Goal: Transaction & Acquisition: Book appointment/travel/reservation

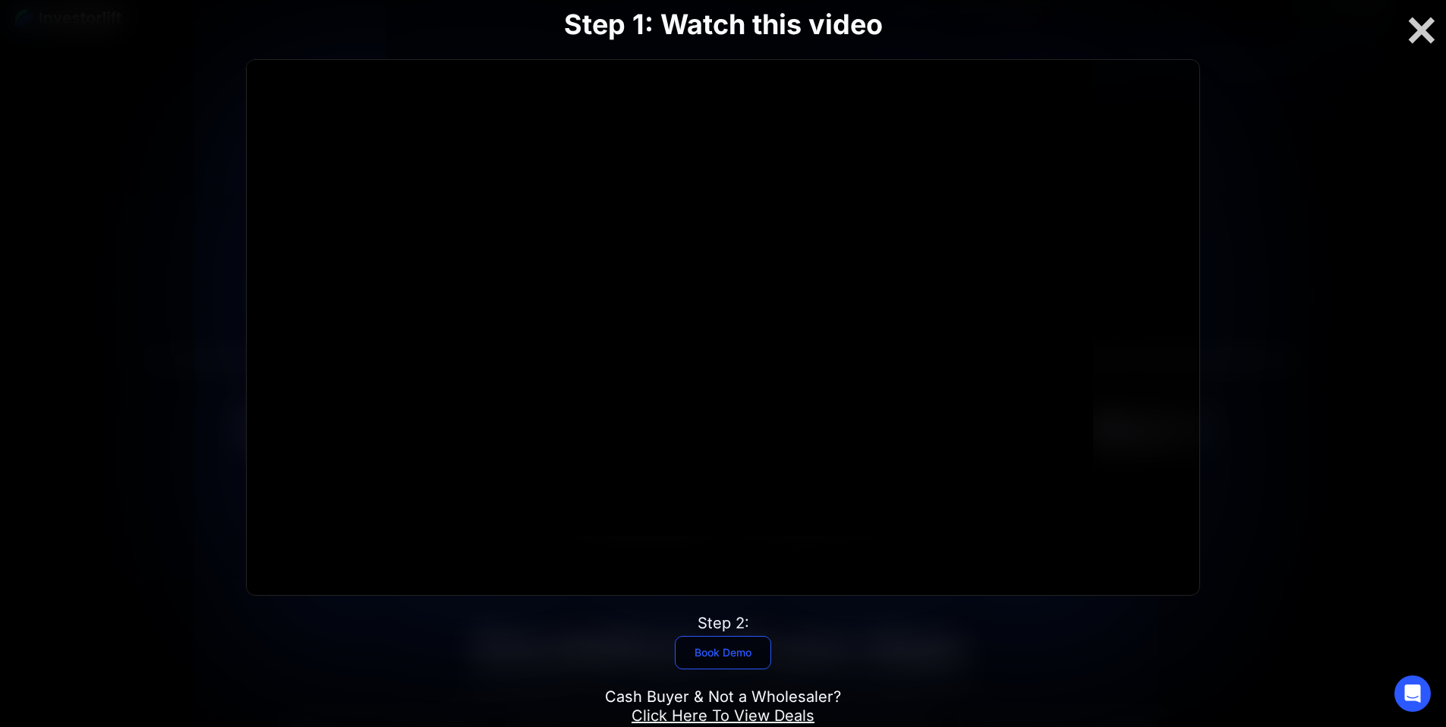
click at [719, 636] on link "Book Demo" at bounding box center [723, 652] width 96 height 33
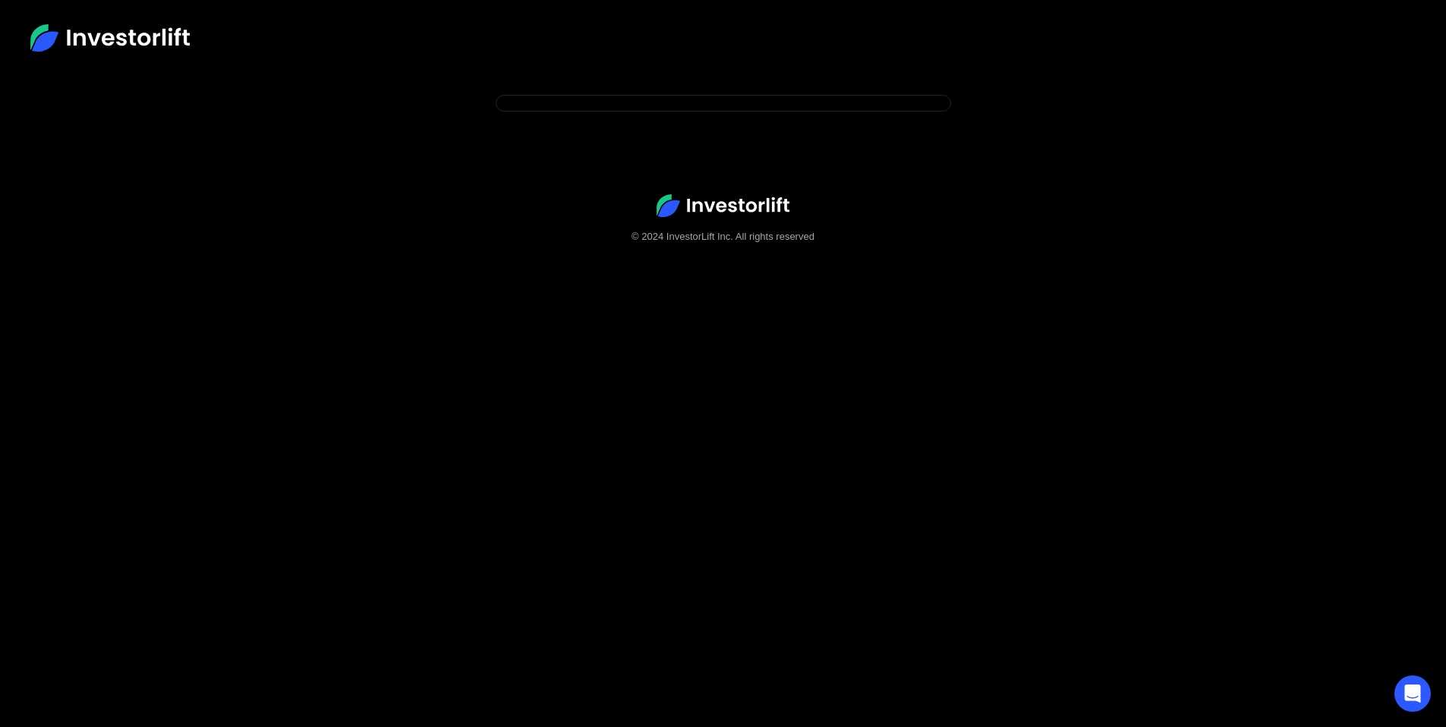
click at [847, 144] on body "© 2024 InvestorLift Inc. All rights reserved" at bounding box center [723, 458] width 1446 height 727
